Goal: Task Accomplishment & Management: Manage account settings

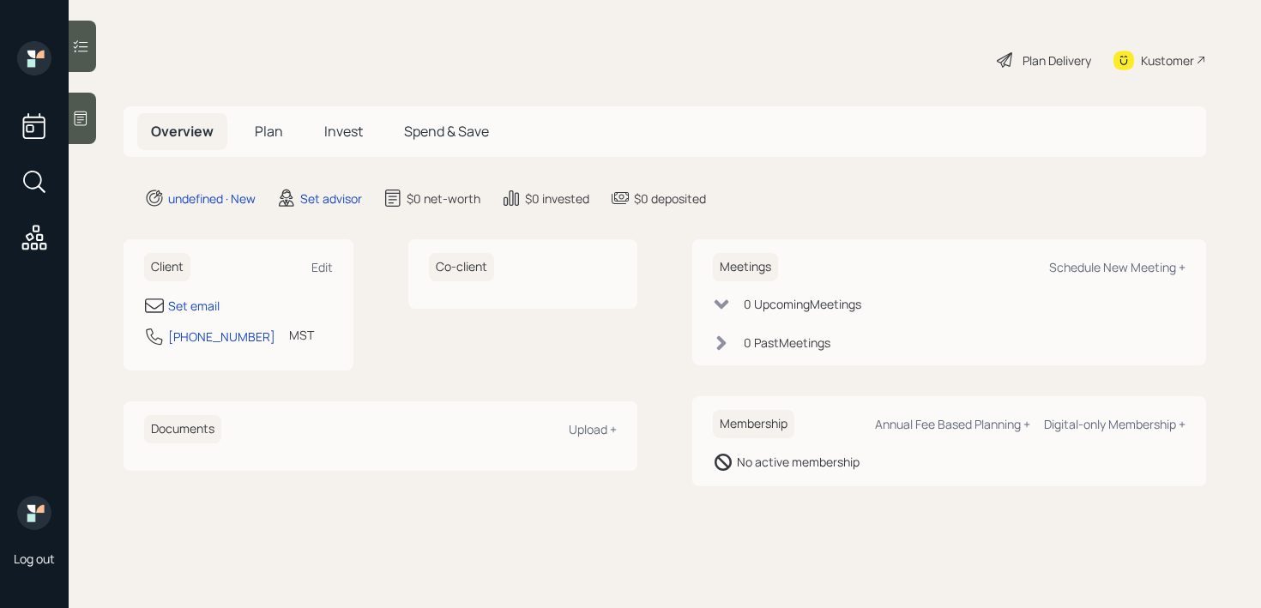
click at [97, 130] on main "Plan Delivery Kustomer Overview Plan Invest Spend & Save undefined · New Set ad…" at bounding box center [665, 304] width 1192 height 608
click at [93, 130] on div at bounding box center [82, 118] width 27 height 51
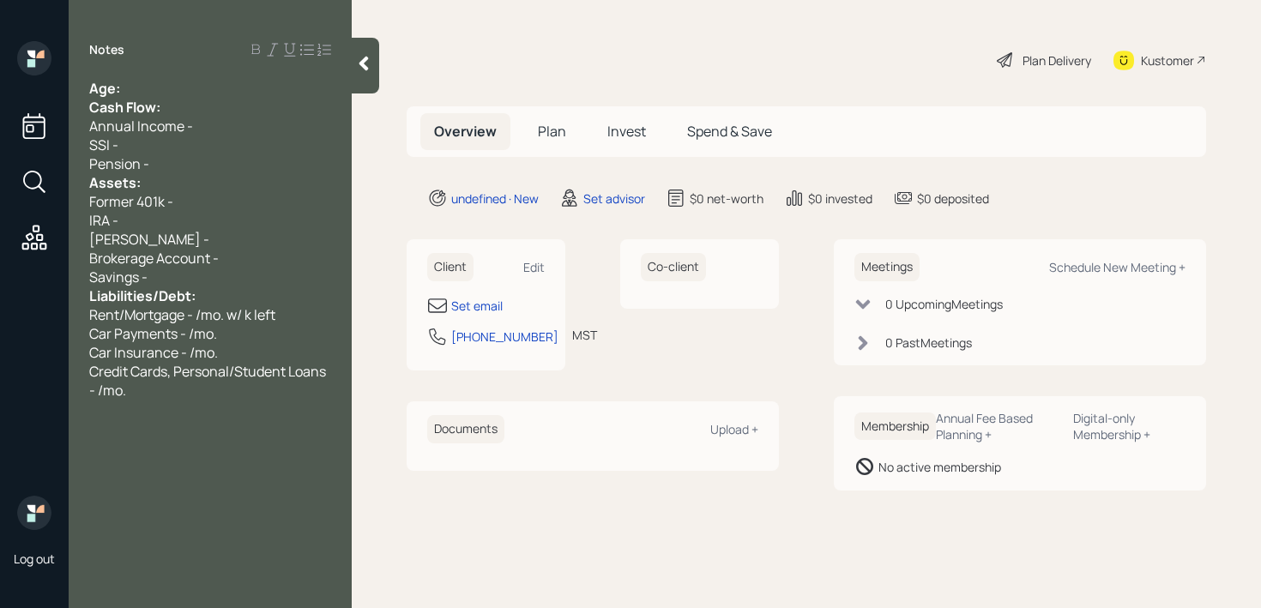
click at [243, 88] on div "Age:" at bounding box center [210, 88] width 242 height 19
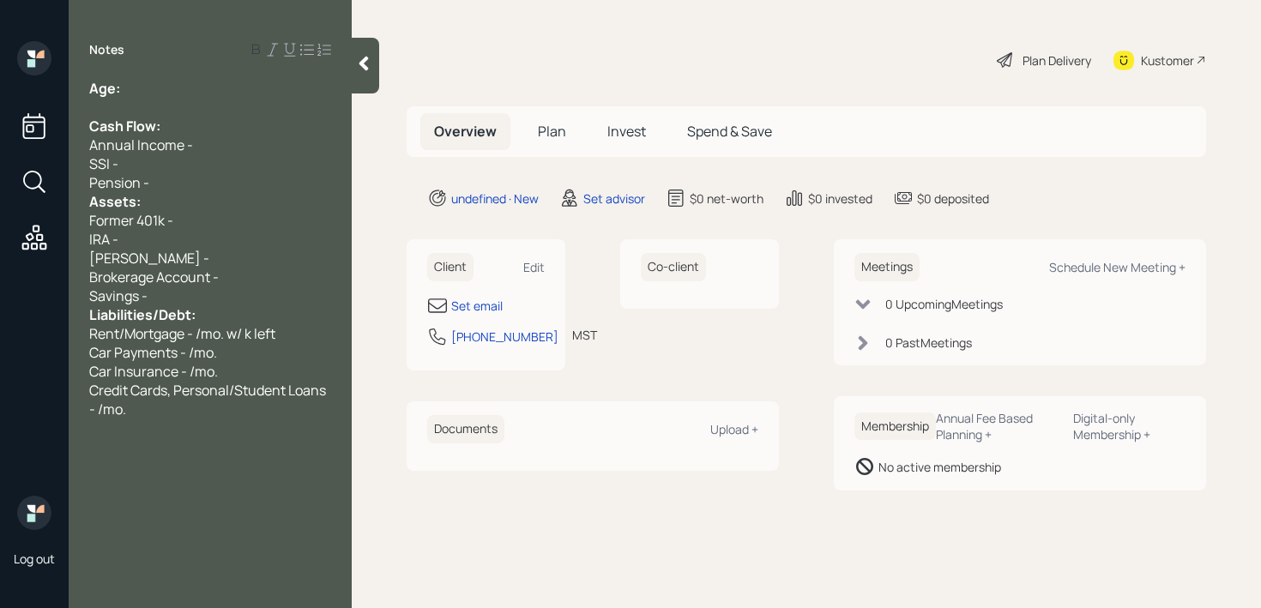
click at [207, 190] on div "Pension -" at bounding box center [210, 182] width 242 height 19
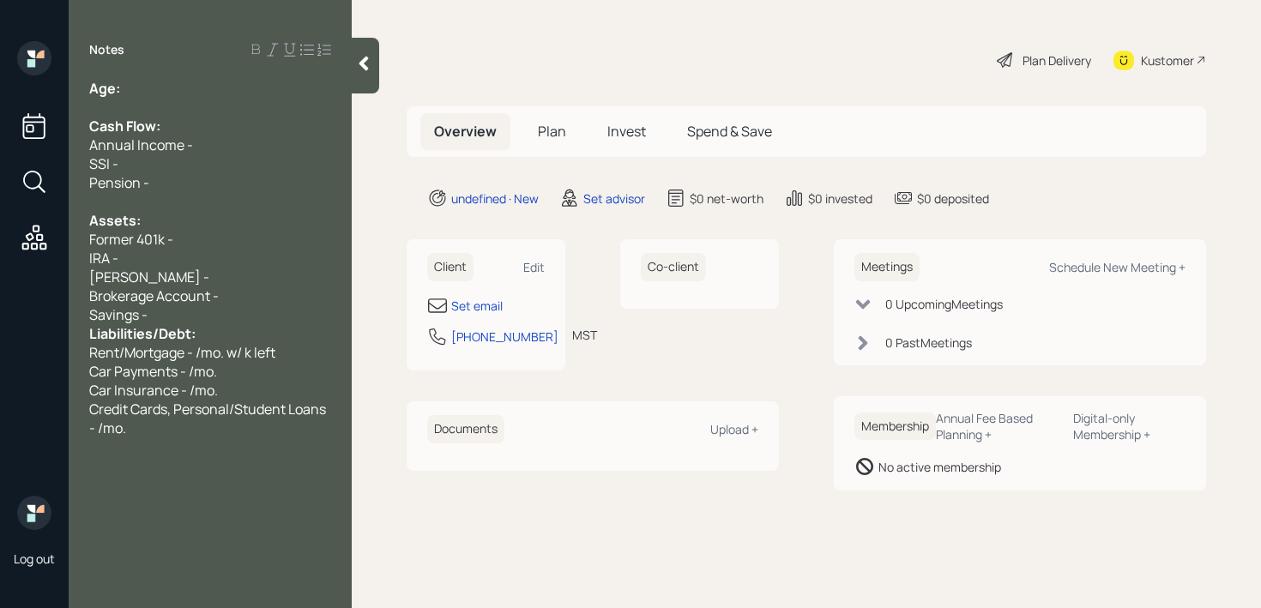
click at [214, 312] on div "Savings -" at bounding box center [210, 314] width 242 height 19
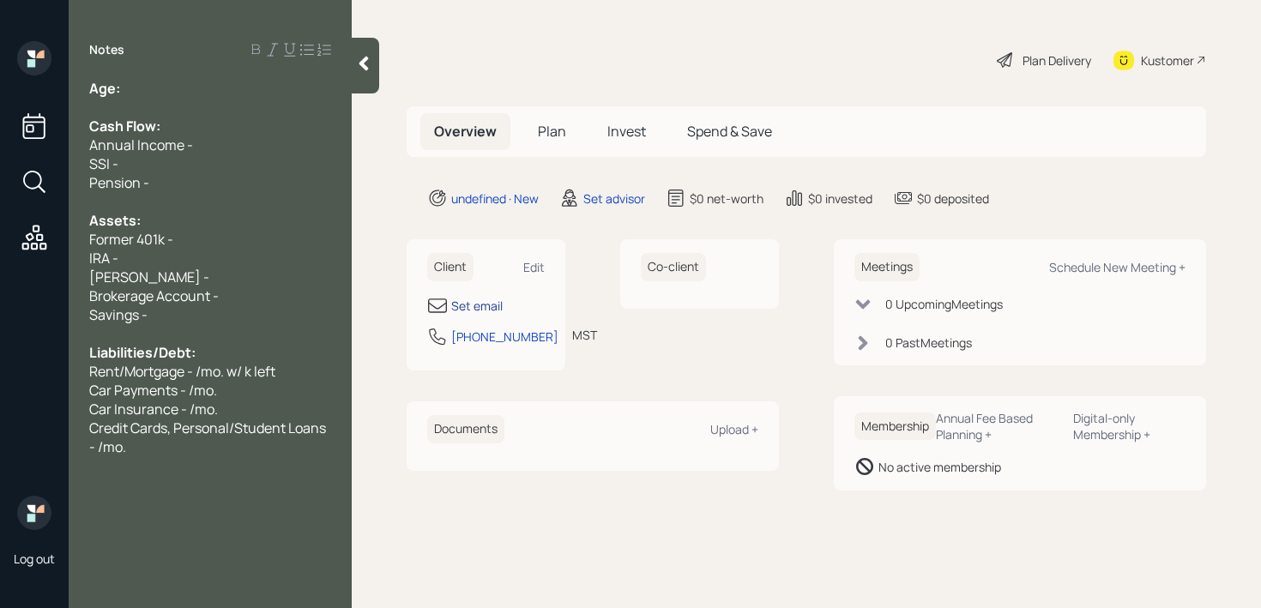
click at [473, 304] on div "Set email" at bounding box center [476, 306] width 51 height 18
select select "America/[GEOGRAPHIC_DATA]"
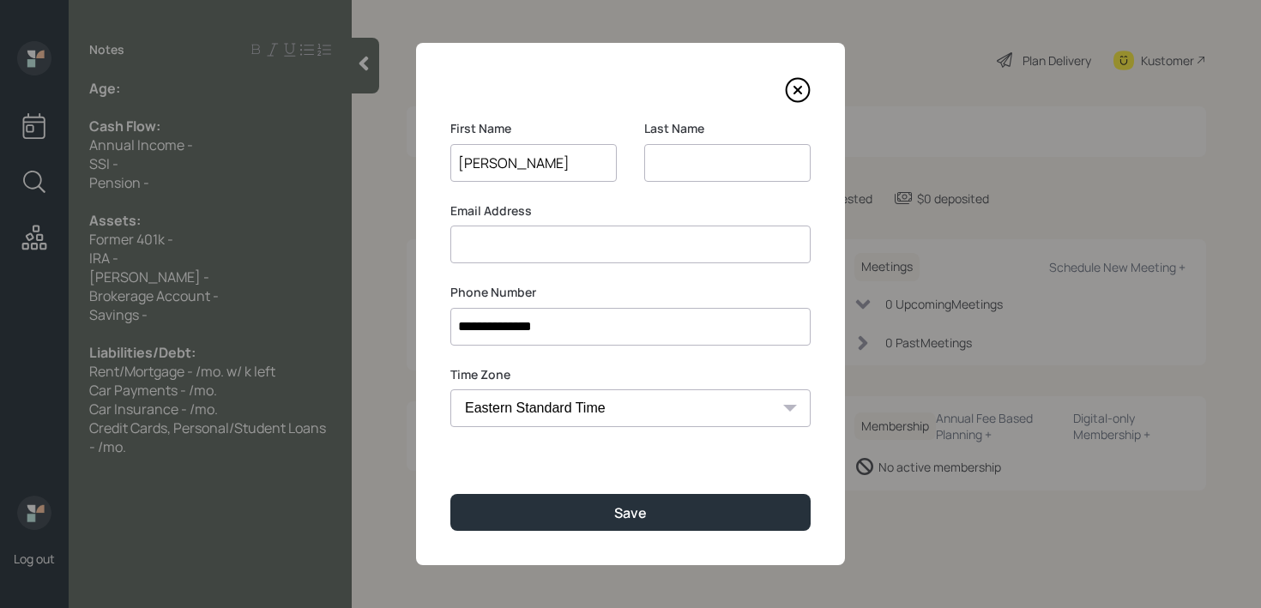
type input "[PERSON_NAME]"
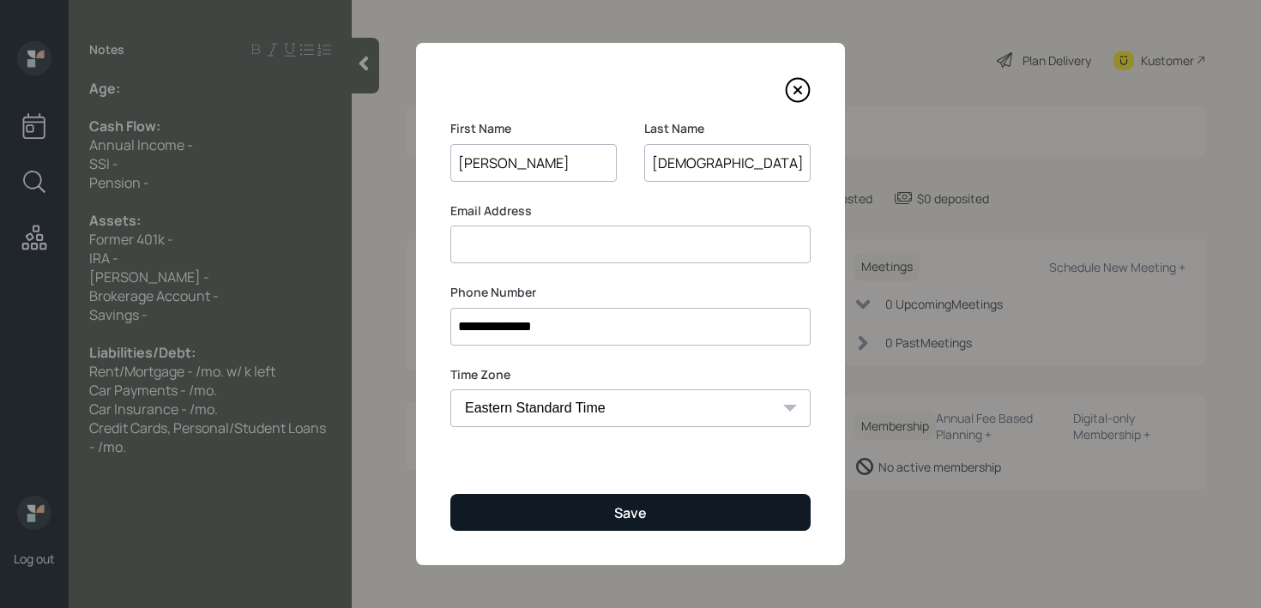
type input "[DEMOGRAPHIC_DATA]"
click at [594, 501] on button "Save" at bounding box center [630, 512] width 360 height 37
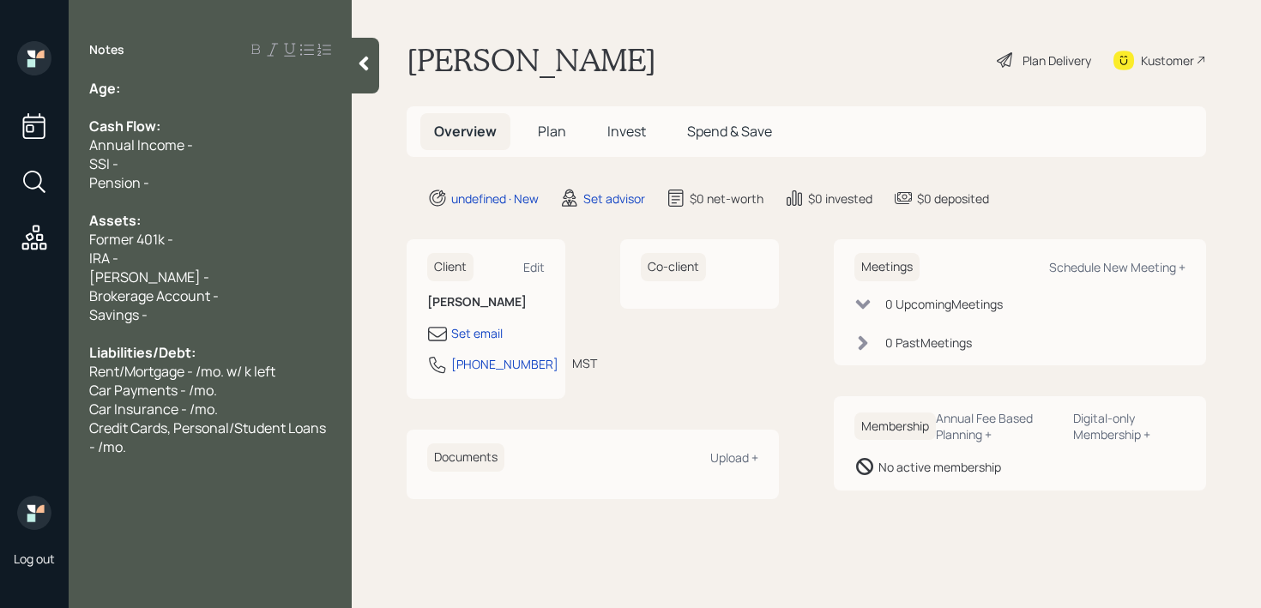
click at [1183, 56] on div "Kustomer" at bounding box center [1167, 60] width 53 height 18
